Goal: Information Seeking & Learning: Learn about a topic

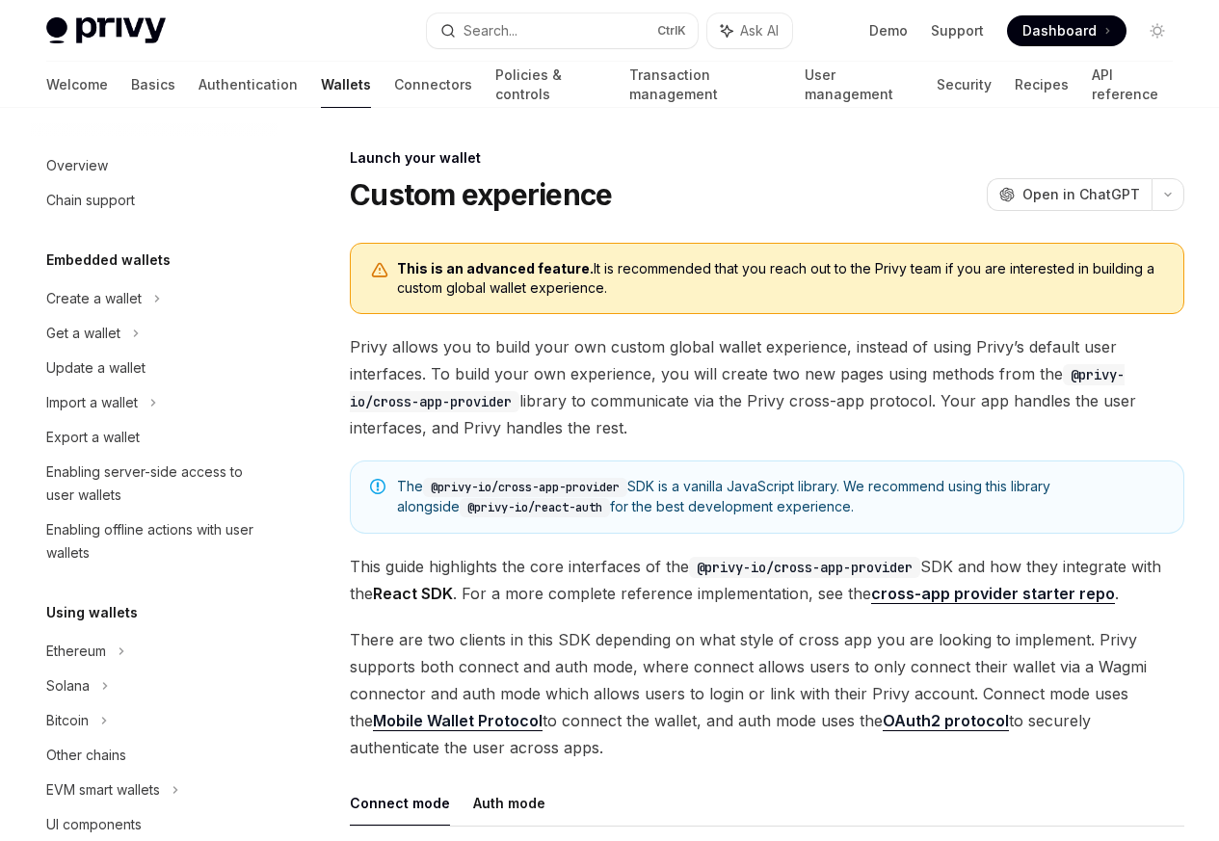
scroll to position [882, 0]
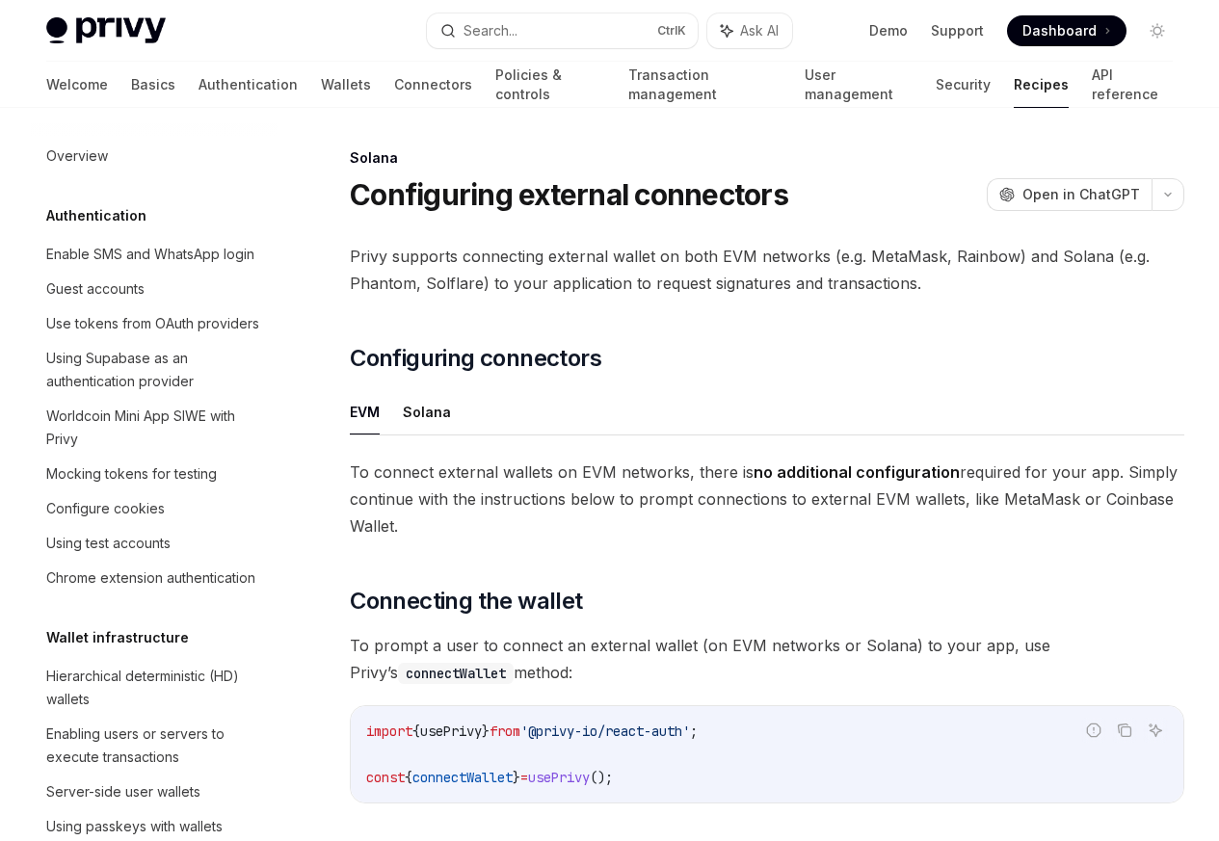
scroll to position [3086, 0]
